Goal: Task Accomplishment & Management: Use online tool/utility

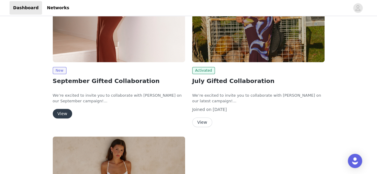
scroll to position [89, 0]
click at [62, 117] on button "View" at bounding box center [62, 114] width 19 height 10
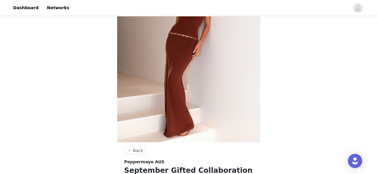
scroll to position [89, 0]
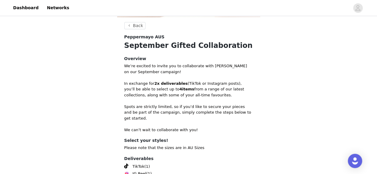
click at [168, 96] on p "In exchange for 2x deliverables (TikTok or Instagram posts), you’ll be able to …" at bounding box center [188, 90] width 129 height 18
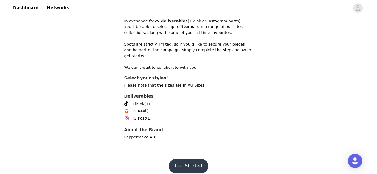
click at [189, 161] on button "Get Started" at bounding box center [189, 166] width 40 height 14
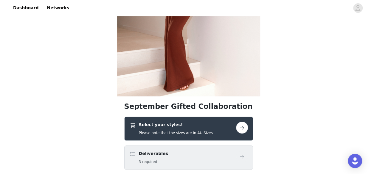
scroll to position [152, 0]
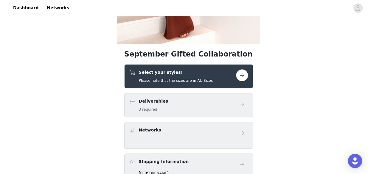
click at [240, 74] on button "button" at bounding box center [242, 75] width 12 height 12
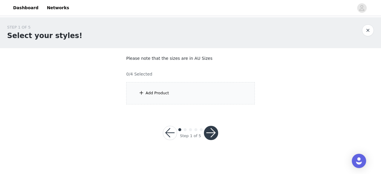
click at [206, 97] on div "Add Product" at bounding box center [190, 93] width 129 height 22
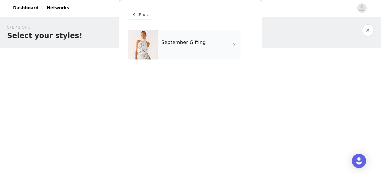
click at [213, 49] on div "September Gifting" at bounding box center [199, 45] width 83 height 30
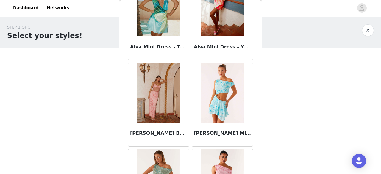
scroll to position [536, 0]
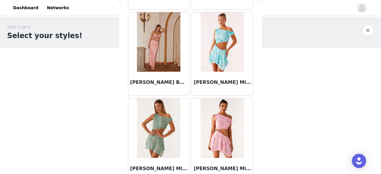
click at [281, 125] on div "STEP 1 OF 5 Select your styles! Please note that the sizes are in AU Sizes 0/4 …" at bounding box center [190, 85] width 381 height 137
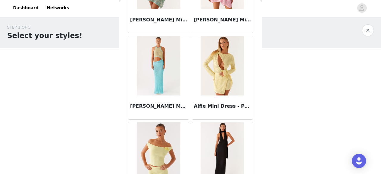
scroll to position [735, 0]
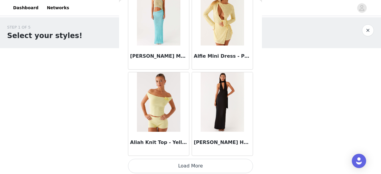
click at [222, 163] on button "Load More" at bounding box center [190, 166] width 125 height 14
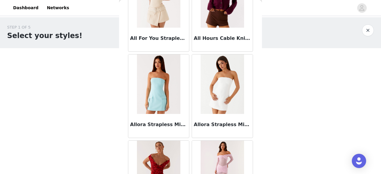
scroll to position [1301, 0]
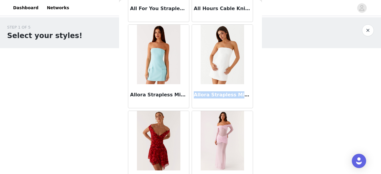
drag, startPoint x: 193, startPoint y: 93, endPoint x: 247, endPoint y: 99, distance: 54.1
click at [247, 99] on div "Allora Strapless Mini Dress - White" at bounding box center [222, 96] width 61 height 24
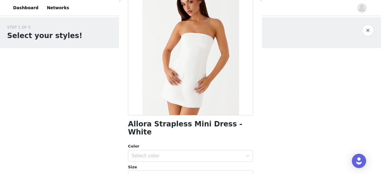
scroll to position [30, 0]
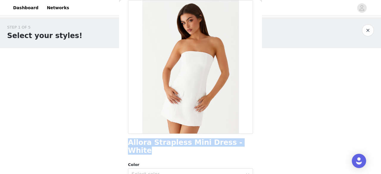
drag, startPoint x: 129, startPoint y: 142, endPoint x: 244, endPoint y: 139, distance: 115.0
click at [244, 139] on div "Allora Strapless Mini Dress - White" at bounding box center [190, 147] width 125 height 16
copy h1 "Allora Strapless Mini Dress - White"
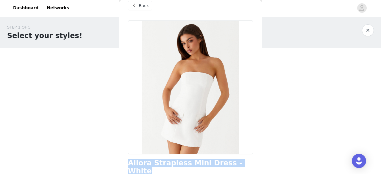
scroll to position [0, 0]
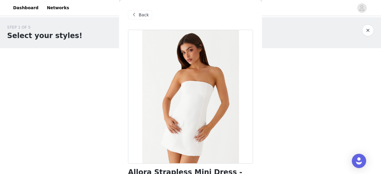
drag, startPoint x: 137, startPoint y: 15, endPoint x: 138, endPoint y: 21, distance: 5.4
click at [137, 15] on span at bounding box center [133, 14] width 7 height 7
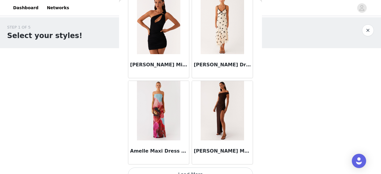
scroll to position [1596, 0]
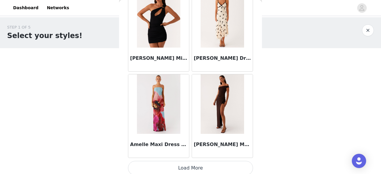
click at [186, 166] on button "Load More" at bounding box center [190, 168] width 125 height 14
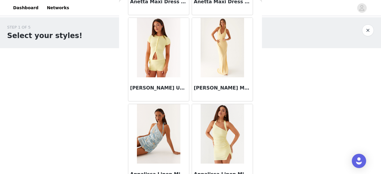
scroll to position [2458, 0]
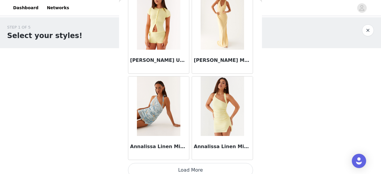
click at [211, 163] on button "Load More" at bounding box center [190, 170] width 125 height 14
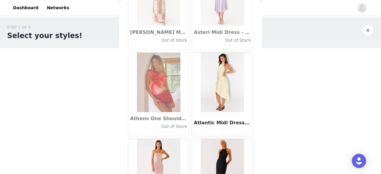
scroll to position [3319, 0]
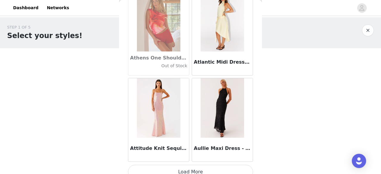
click at [162, 168] on button "Load More" at bounding box center [190, 172] width 125 height 14
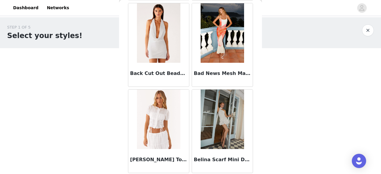
scroll to position [4181, 0]
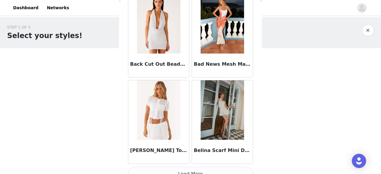
click at [204, 167] on button "Load More" at bounding box center [190, 174] width 125 height 14
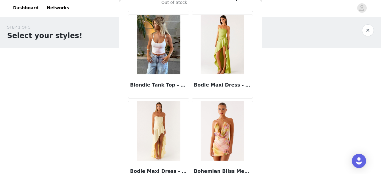
scroll to position [5042, 0]
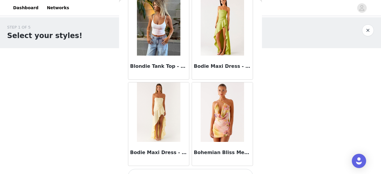
click at [202, 169] on button "Load More" at bounding box center [190, 176] width 125 height 14
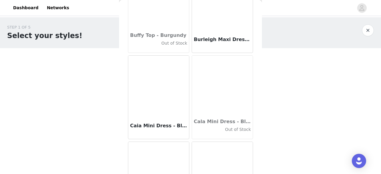
scroll to position [5904, 0]
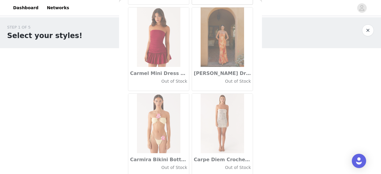
scroll to position [6765, 0]
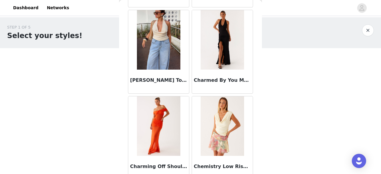
scroll to position [7627, 0]
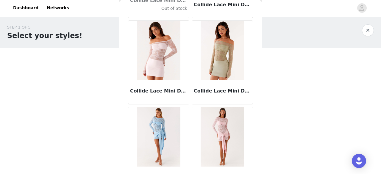
scroll to position [8488, 0]
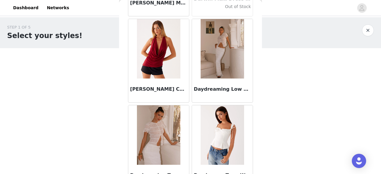
scroll to position [9350, 0]
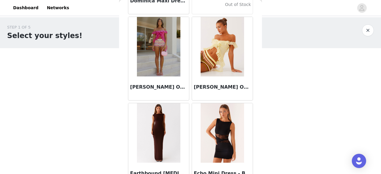
scroll to position [10211, 0]
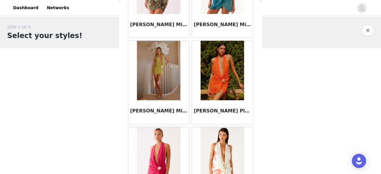
scroll to position [11045, 0]
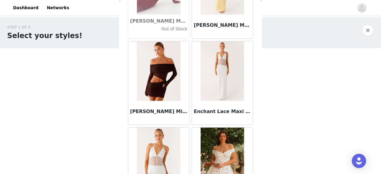
scroll to position [11758, 0]
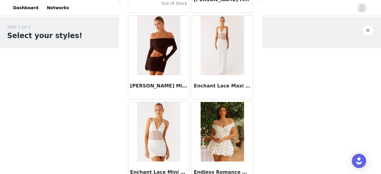
click at [109, 106] on div "STEP 1 OF 5 Select your styles! Please note that the sizes are in AU Sizes 0/4 …" at bounding box center [190, 64] width 381 height 94
click at [130, 102] on div at bounding box center [158, 132] width 61 height 60
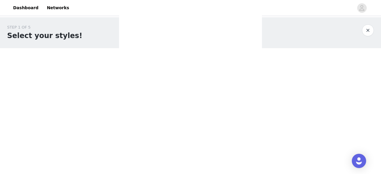
scroll to position [0, 0]
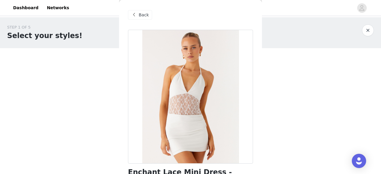
click at [140, 14] on span "Back" at bounding box center [144, 15] width 10 height 6
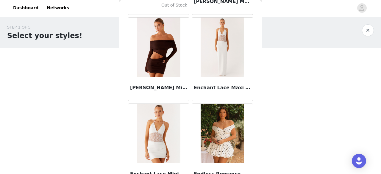
scroll to position [11756, 0]
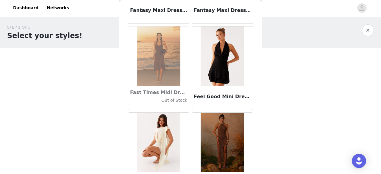
scroll to position [12796, 0]
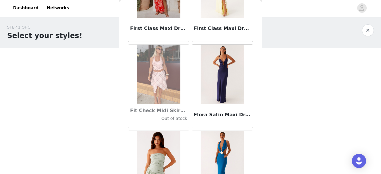
scroll to position [13657, 0]
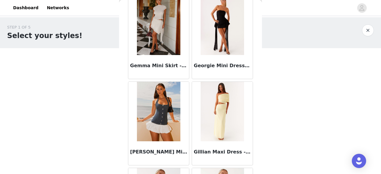
scroll to position [14372, 0]
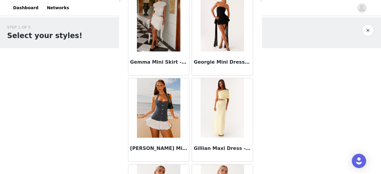
click at [106, 97] on div "STEP 1 OF 5 Select your styles! Please note that the sizes are in AU Sizes 0/4 …" at bounding box center [190, 64] width 381 height 94
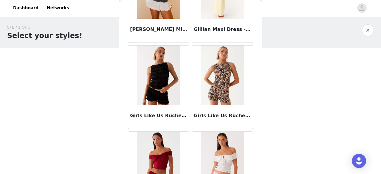
scroll to position [14519, 0]
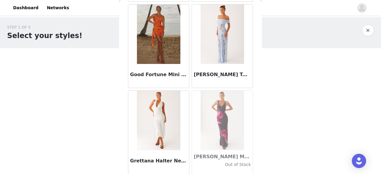
scroll to position [14965, 0]
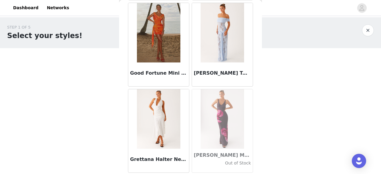
click at [98, 112] on div "STEP 1 OF 5 Select your styles! Please note that the sizes are in AU Sizes 0/4 …" at bounding box center [190, 85] width 381 height 137
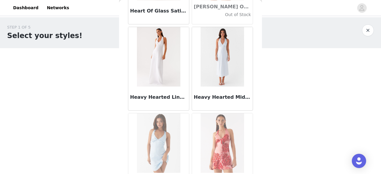
scroll to position [15380, 0]
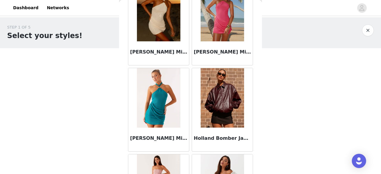
scroll to position [15854, 0]
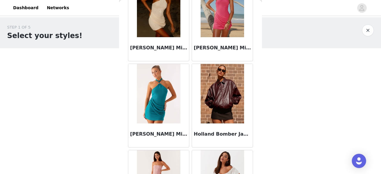
click at [294, 82] on div "STEP 1 OF 5 Select your styles! Please note that the sizes are in AU Sizes 0/4 …" at bounding box center [190, 64] width 381 height 94
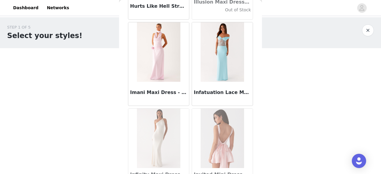
scroll to position [16242, 0]
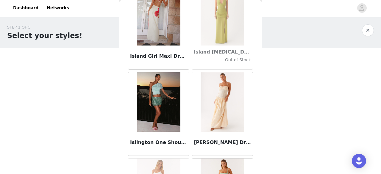
scroll to position [16510, 0]
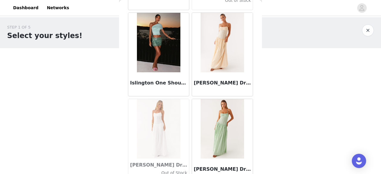
click at [96, 94] on div "STEP 1 OF 5 Select your styles! Please note that the sizes are in AU Sizes 0/4 …" at bounding box center [190, 64] width 381 height 94
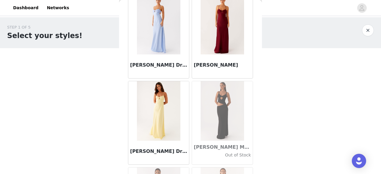
scroll to position [17103, 0]
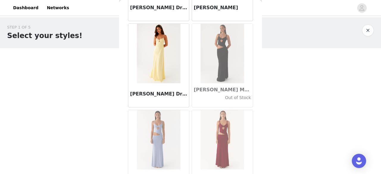
drag, startPoint x: 197, startPoint y: 163, endPoint x: 191, endPoint y: 153, distance: 11.6
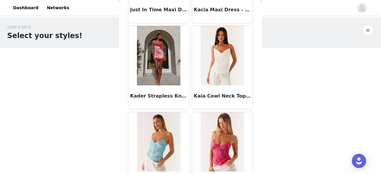
scroll to position [17965, 0]
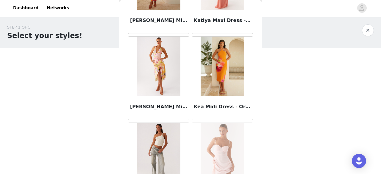
scroll to position [18826, 0]
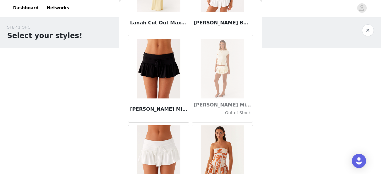
scroll to position [19688, 0]
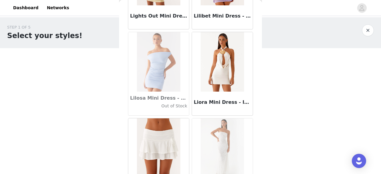
scroll to position [20549, 0]
